Goal: Information Seeking & Learning: Learn about a topic

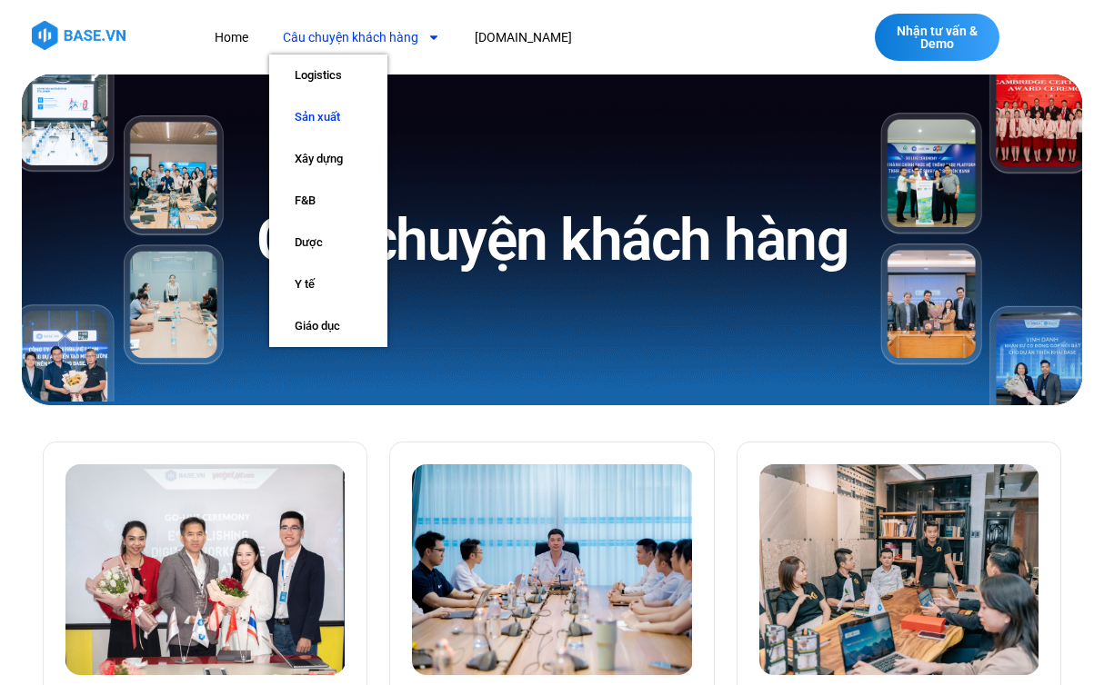
click at [330, 121] on link "Sản xuất" at bounding box center [328, 117] width 118 height 42
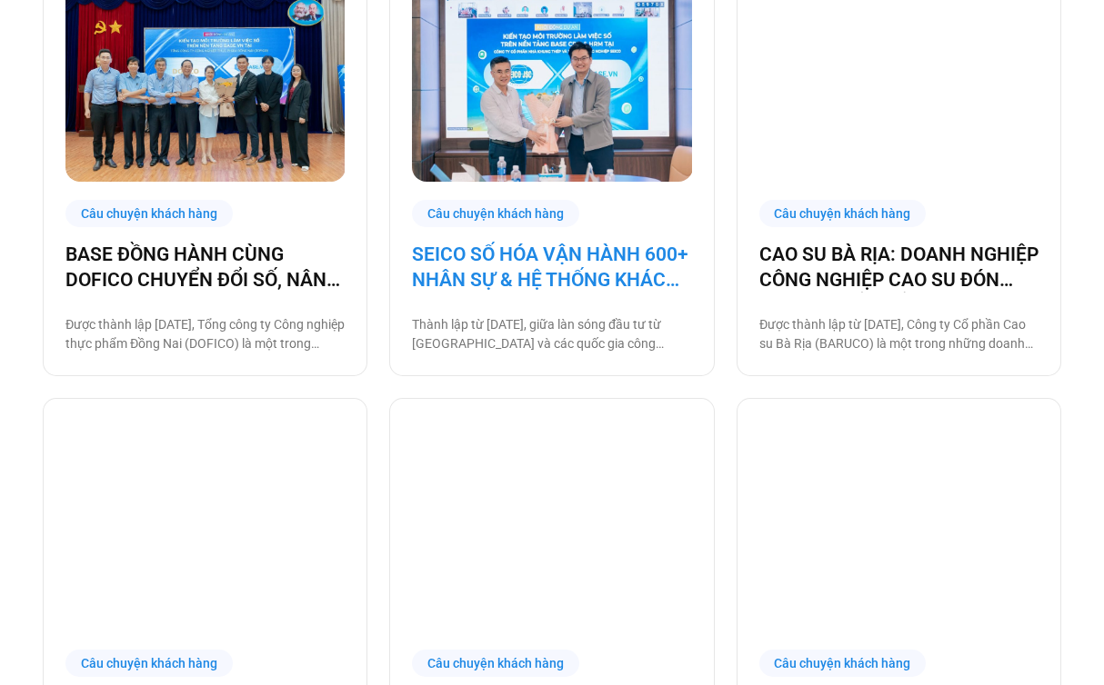
scroll to position [932, 0]
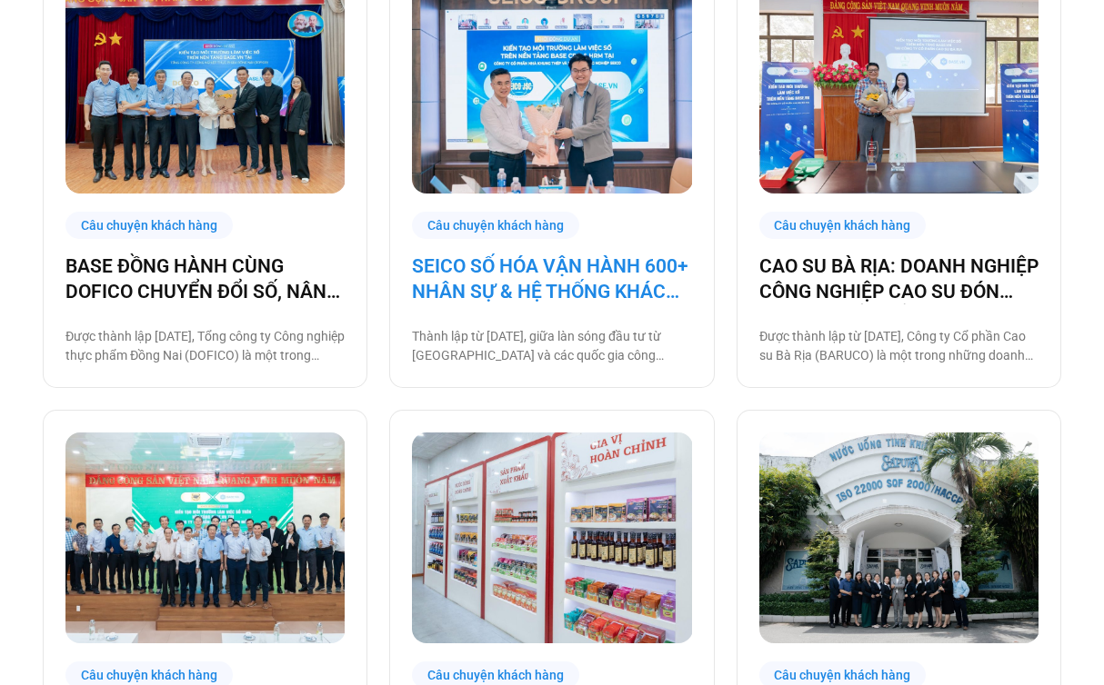
click at [518, 293] on link "SEICO SỐ HÓA VẬN HÀNH 600+ NHÂN SỰ & HỆ THỐNG KHÁCH HÀNG CÙNG BASE.VN" at bounding box center [551, 279] width 279 height 51
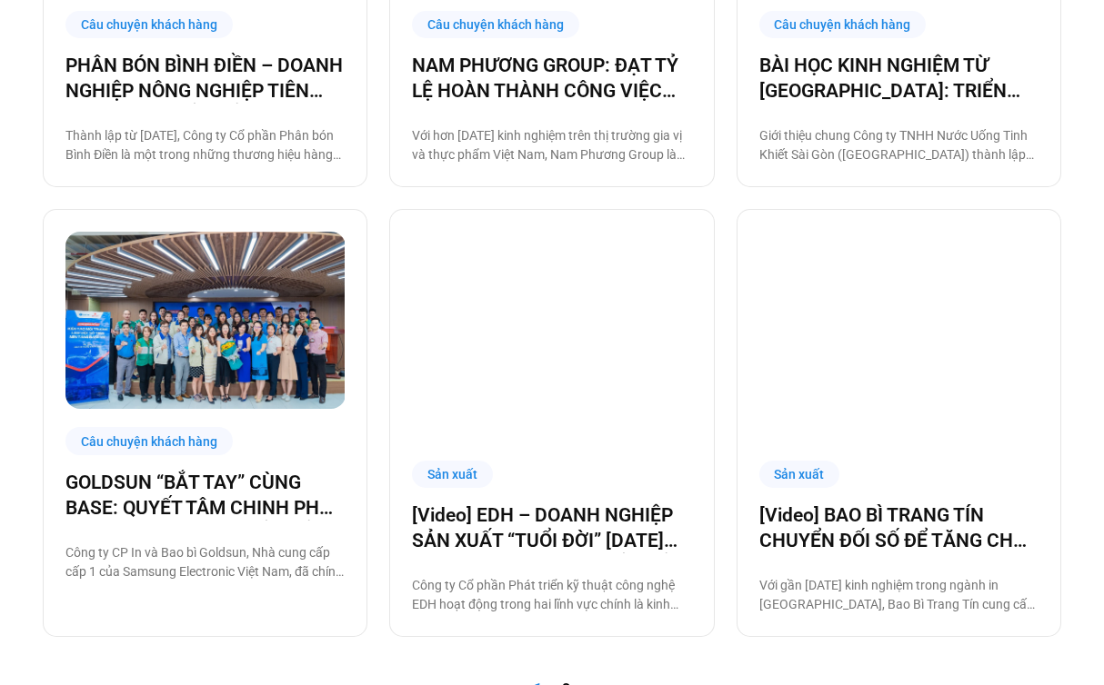
scroll to position [1633, 0]
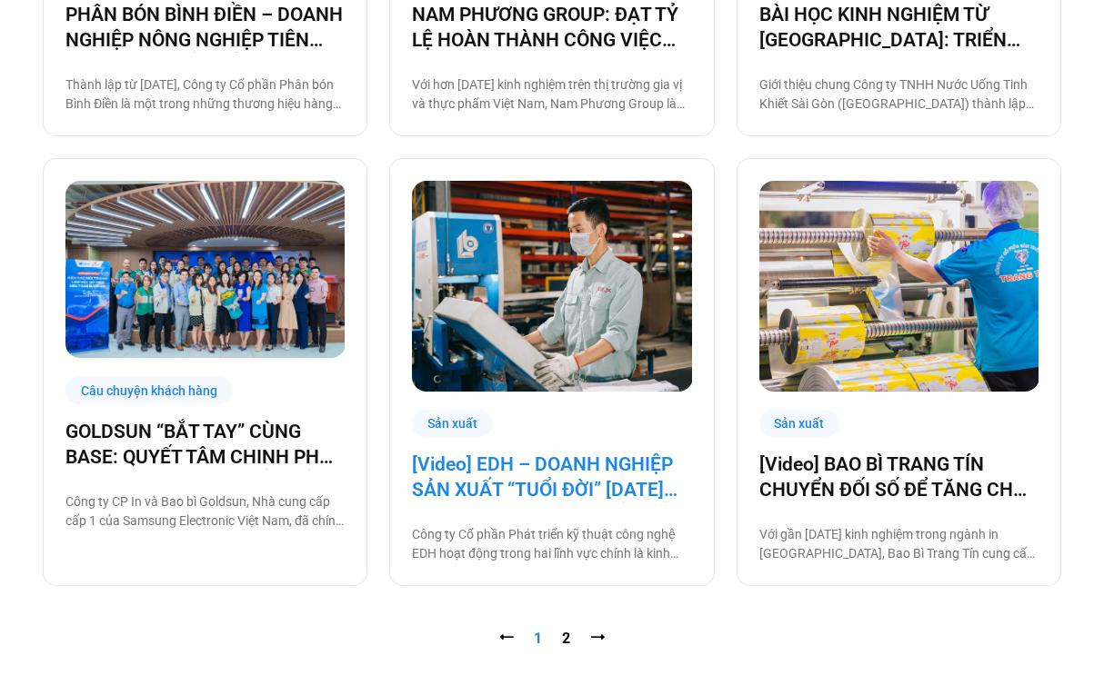
click at [473, 470] on link "[Video] EDH – DOANH NGHIỆP SẢN XUẤT “TUỔI ĐỜI” 30 NĂM VÀ CÂU CHUYỆN CHUYỂN ĐỔI …" at bounding box center [551, 477] width 279 height 51
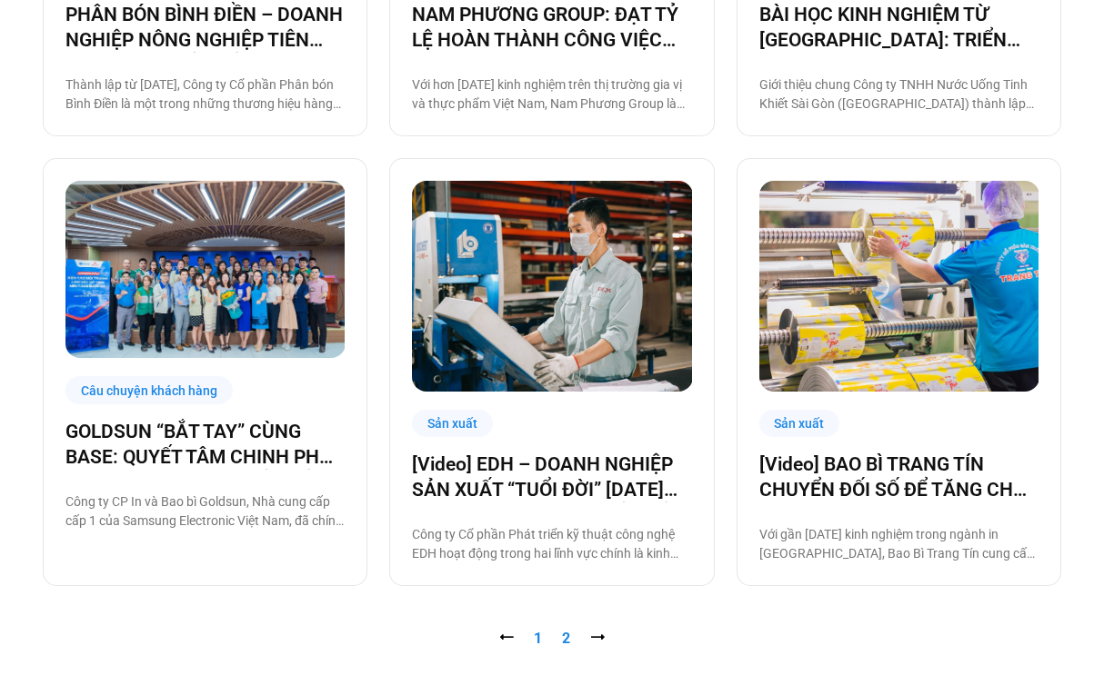
click at [567, 638] on link "Trang 2" at bounding box center [566, 638] width 8 height 17
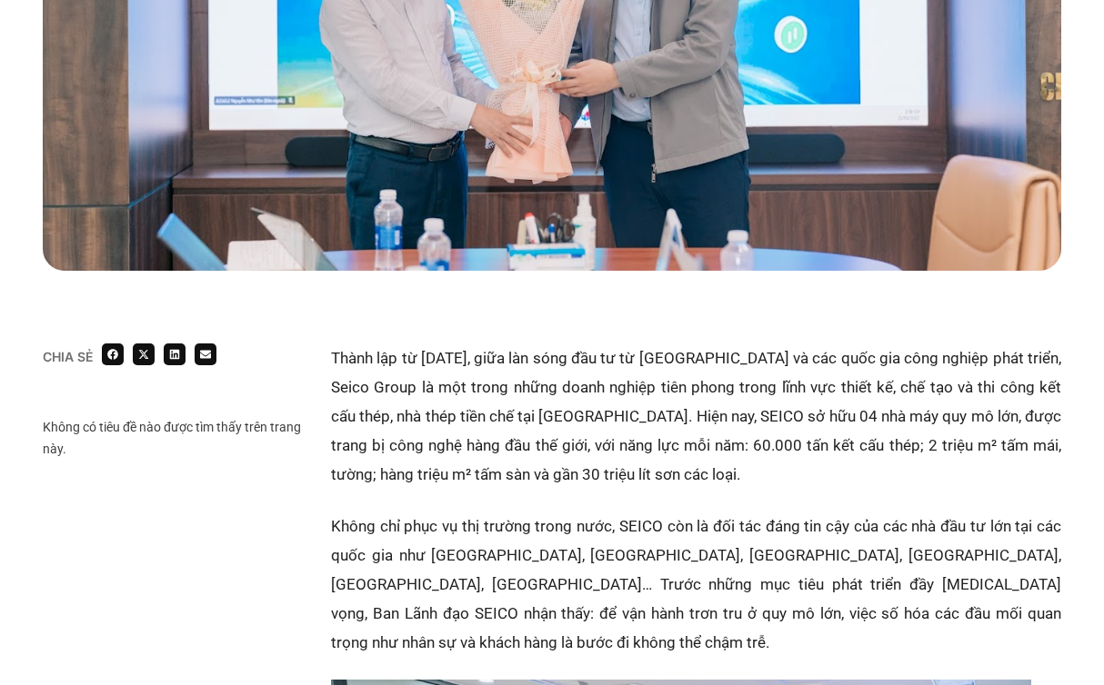
scroll to position [824, 0]
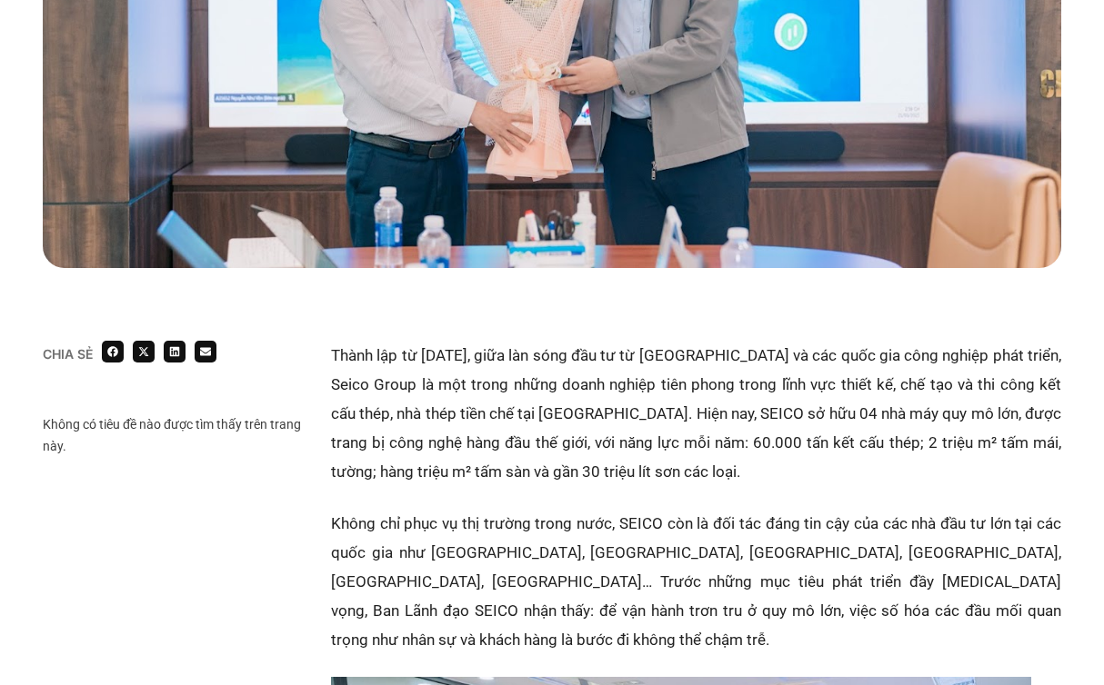
click at [663, 392] on p "Thành lập từ năm 2003, giữa làn sóng đầu tư từ Nhật Bản và các quốc gia công ng…" at bounding box center [696, 413] width 730 height 145
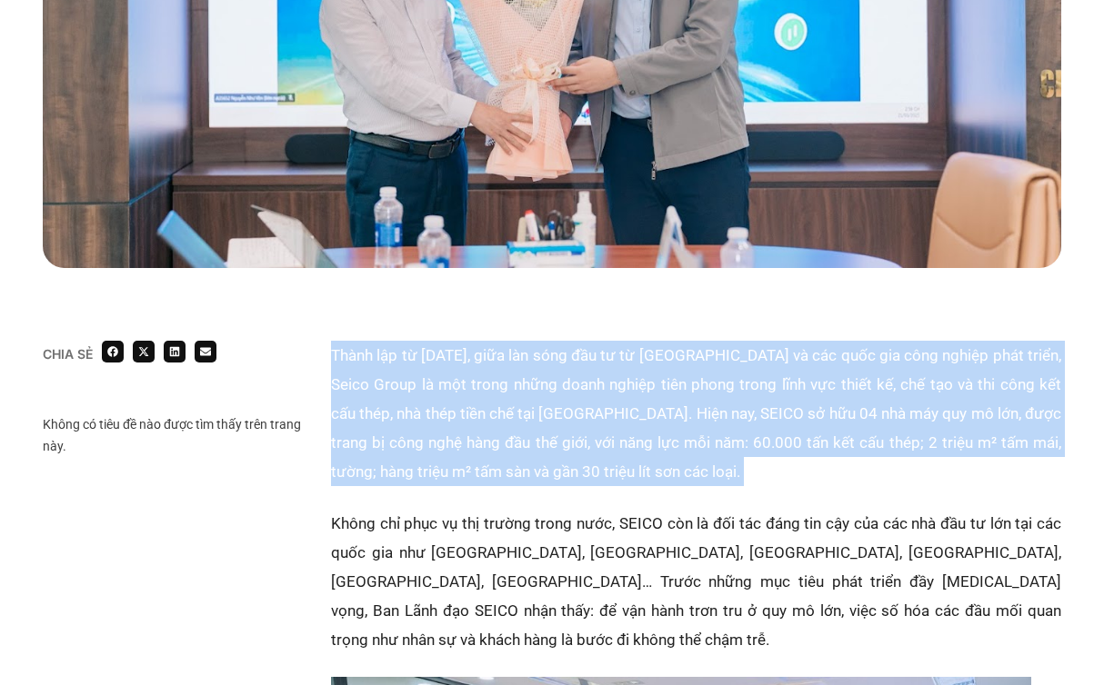
click at [621, 417] on p "Thành lập từ năm 2003, giữa làn sóng đầu tư từ Nhật Bản và các quốc gia công ng…" at bounding box center [696, 413] width 730 height 145
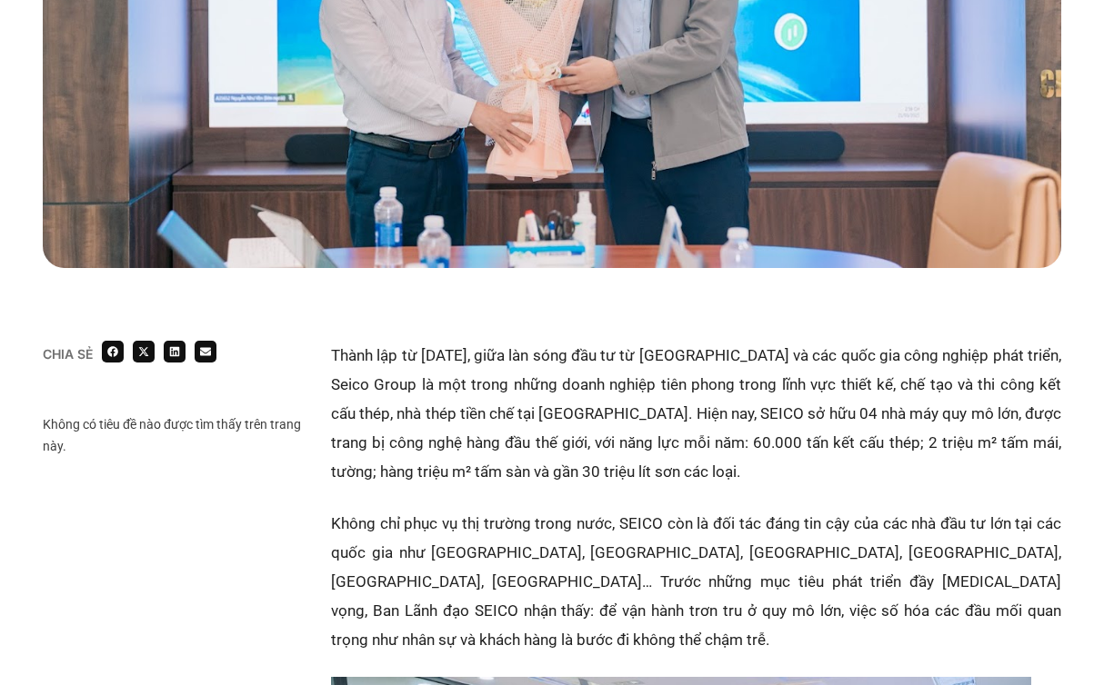
click at [621, 417] on p "Thành lập từ năm 2003, giữa làn sóng đầu tư từ Nhật Bản và các quốc gia công ng…" at bounding box center [696, 413] width 730 height 145
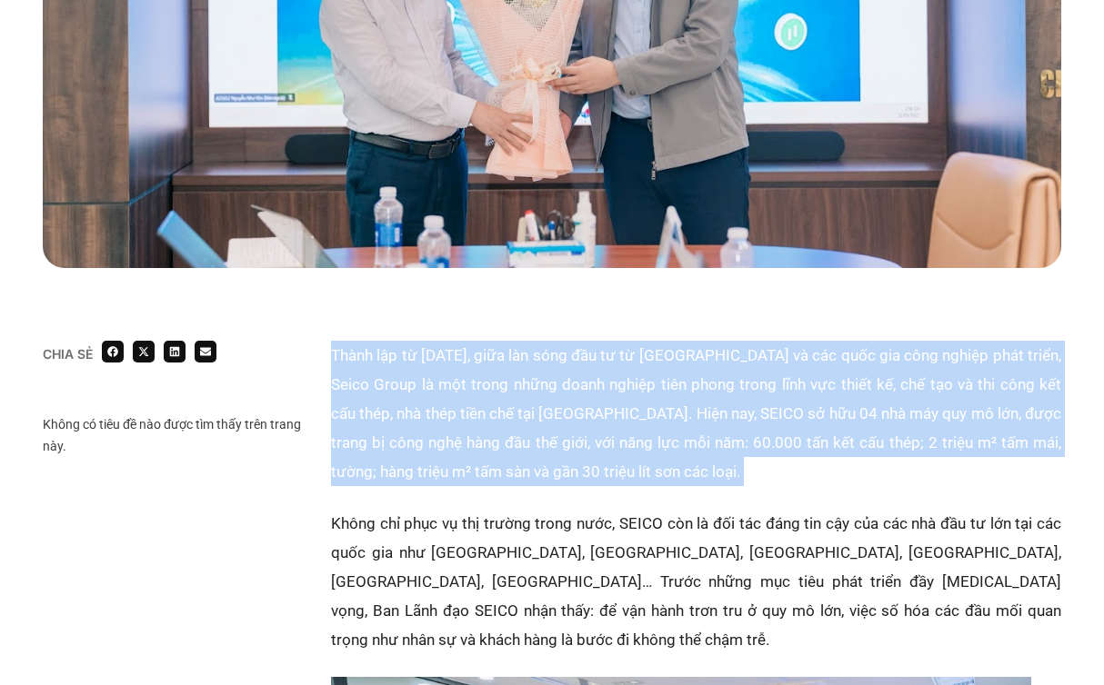
click at [571, 398] on p "Thành lập từ năm 2003, giữa làn sóng đầu tư từ Nhật Bản và các quốc gia công ng…" at bounding box center [696, 413] width 730 height 145
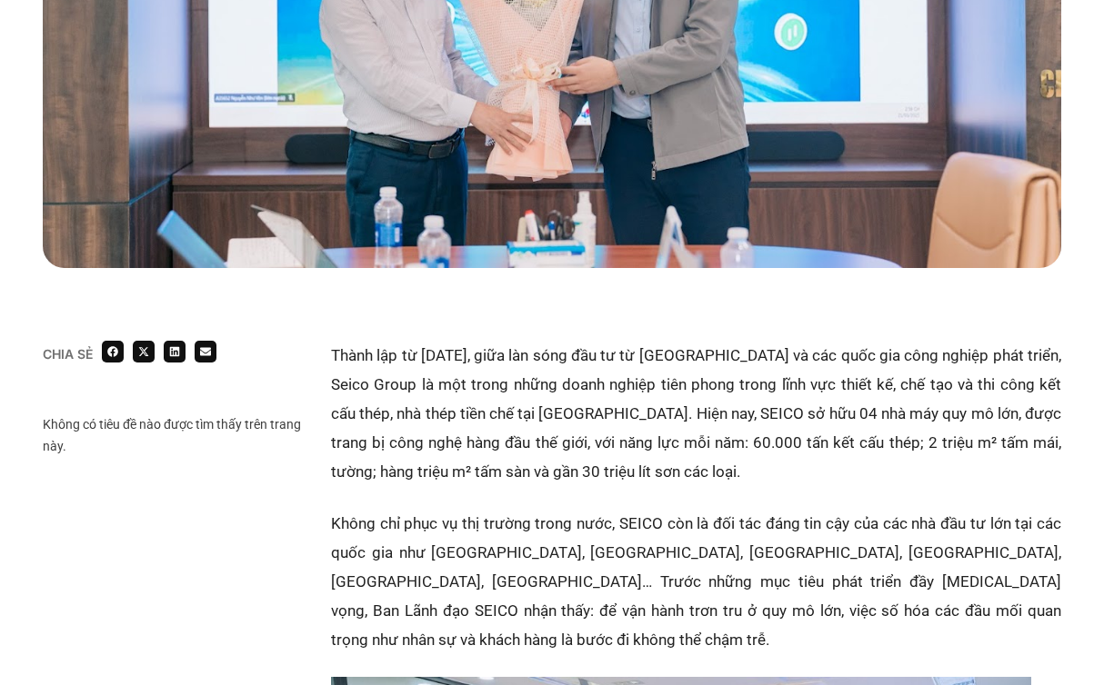
click at [571, 398] on p "Thành lập từ năm 2003, giữa làn sóng đầu tư từ Nhật Bản và các quốc gia công ng…" at bounding box center [696, 413] width 730 height 145
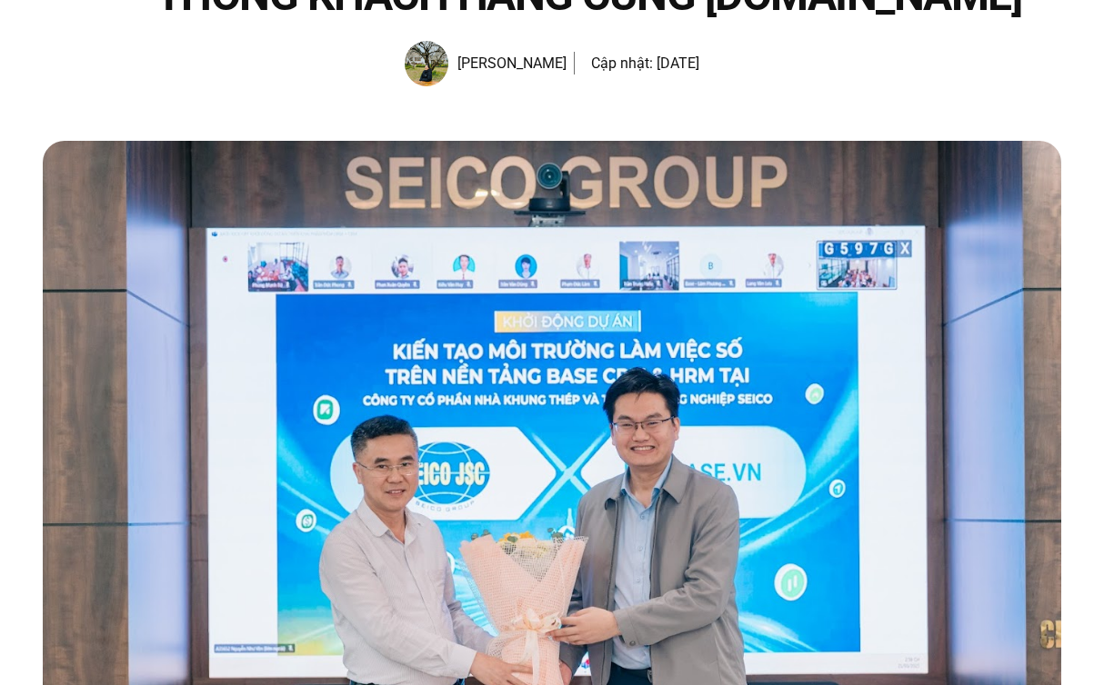
scroll to position [0, 0]
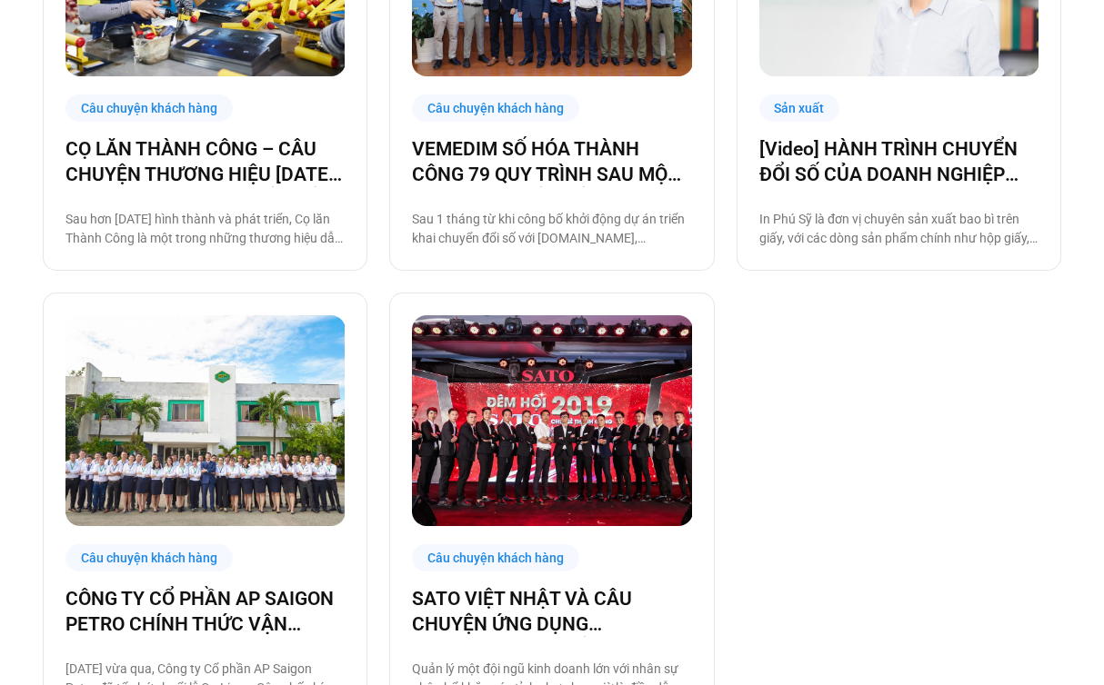
scroll to position [1177, 0]
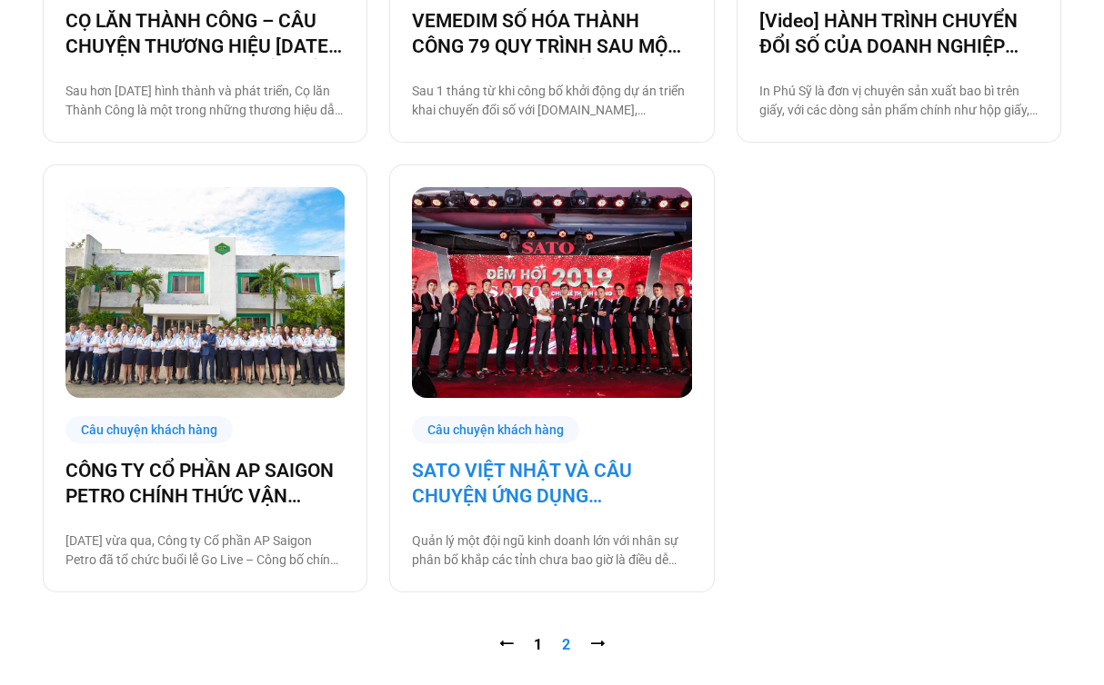
click at [475, 496] on link "SATO VIỆT NHẬT VÀ CÂU CHUYỆN ỨNG DỤNG [DOMAIN_NAME] ĐỂ QUẢN LÝ HOẠT ĐỘNG KINH D…" at bounding box center [551, 483] width 279 height 51
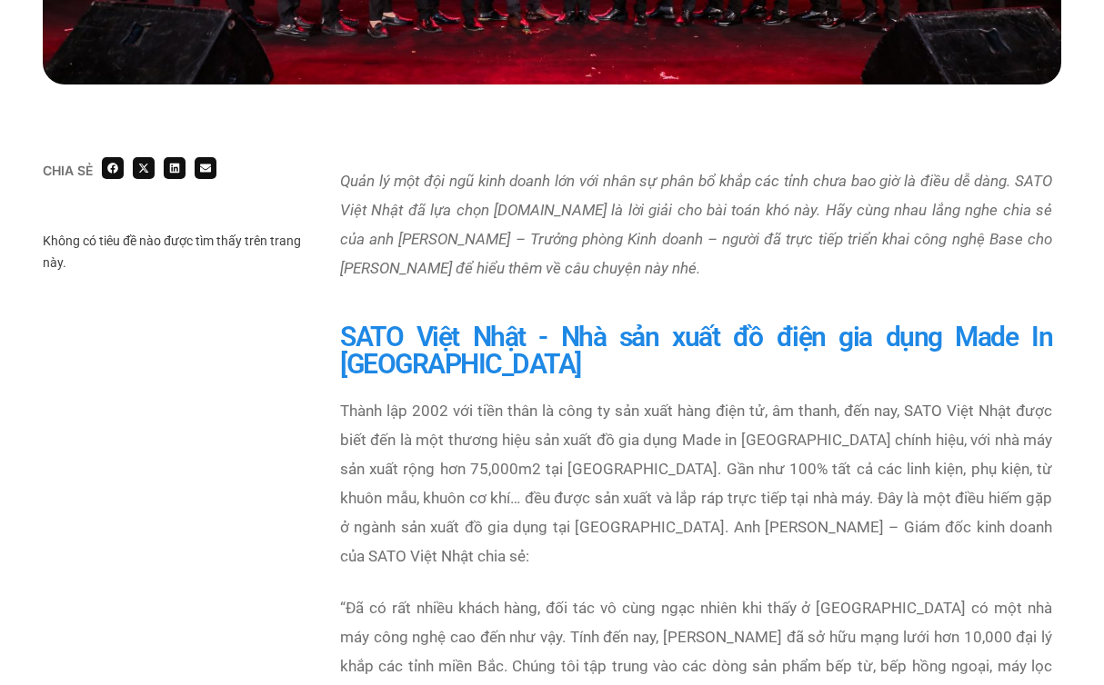
scroll to position [893, 0]
